Goal: Find specific page/section: Find specific page/section

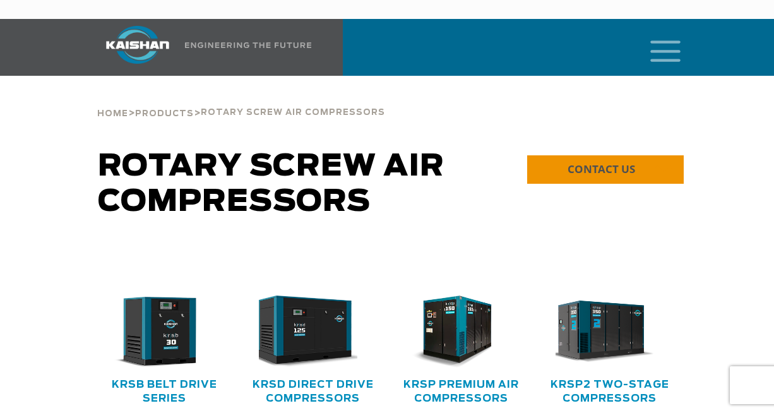
click at [594, 162] on span "CONTACT US" at bounding box center [602, 169] width 68 height 15
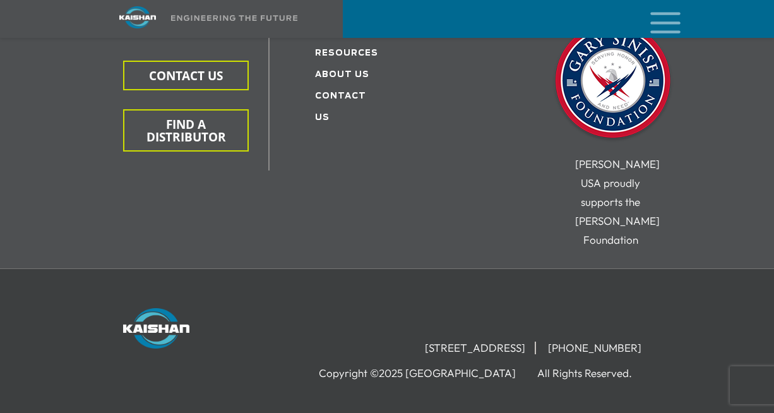
scroll to position [589, 0]
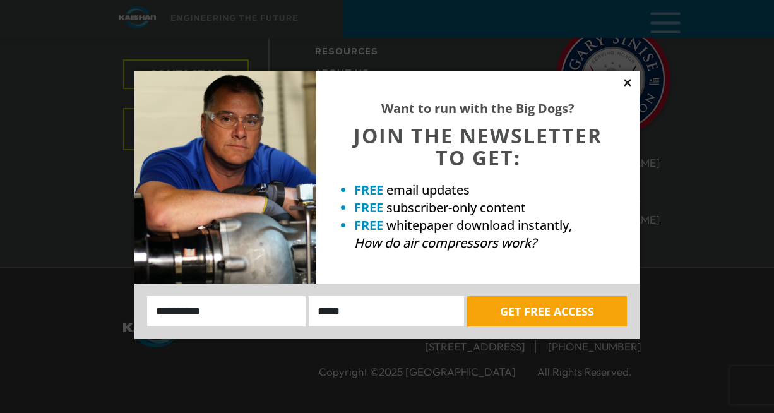
click at [630, 79] on icon at bounding box center [627, 82] width 11 height 11
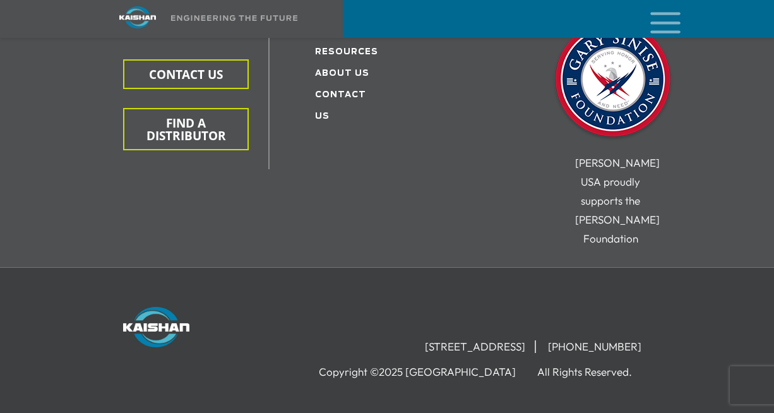
scroll to position [0, 0]
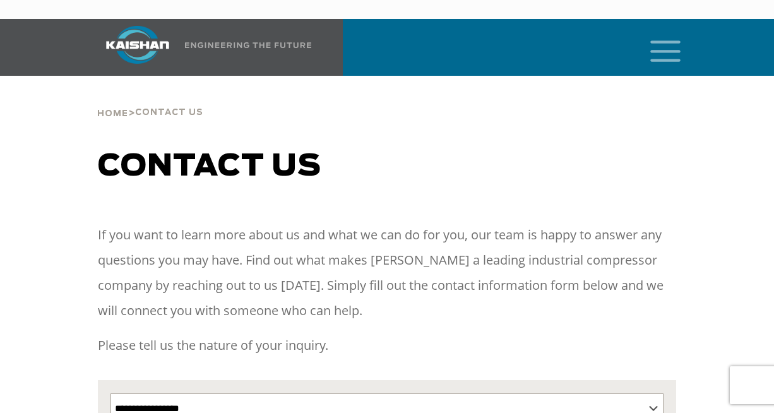
click at [667, 42] on icon "mobile menu" at bounding box center [666, 49] width 40 height 39
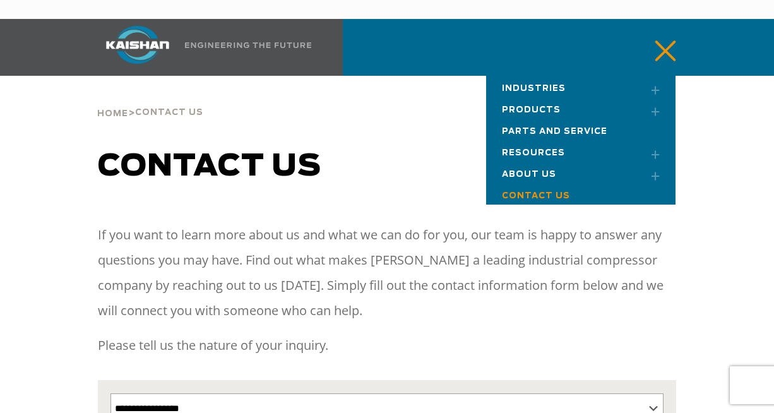
click at [548, 97] on link "Products" at bounding box center [580, 107] width 189 height 21
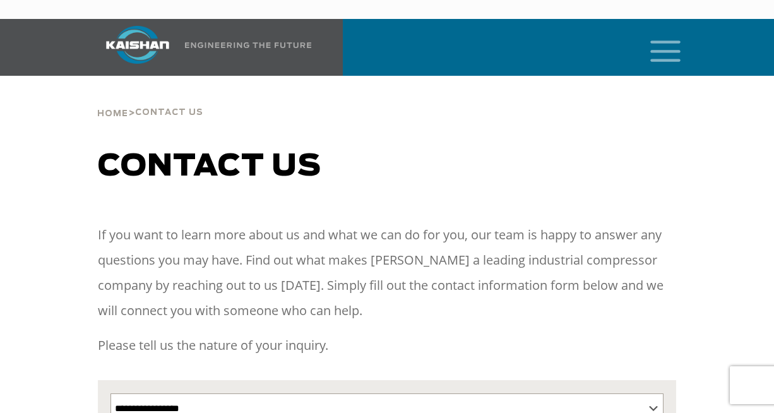
click at [665, 39] on icon "mobile menu" at bounding box center [666, 49] width 40 height 39
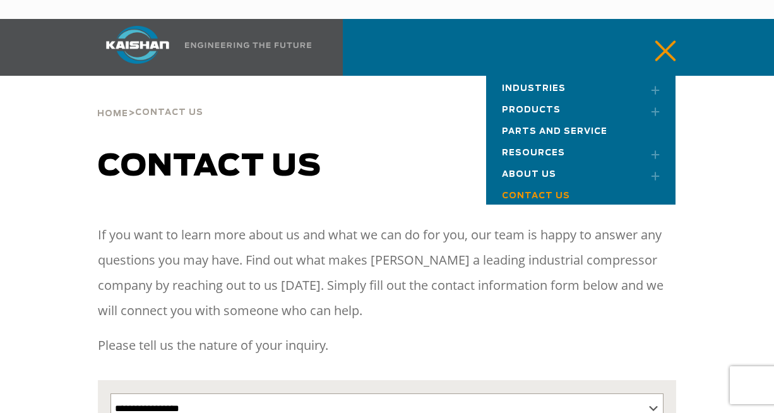
click at [548, 106] on span "Products" at bounding box center [531, 110] width 59 height 8
